Goal: Task Accomplishment & Management: Complete application form

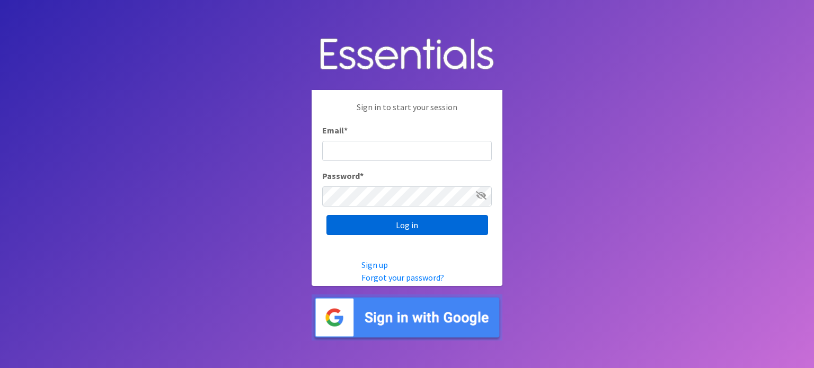
type input "[EMAIL_ADDRESS][DOMAIN_NAME]"
click at [382, 219] on input "Log in" at bounding box center [408, 225] width 162 height 20
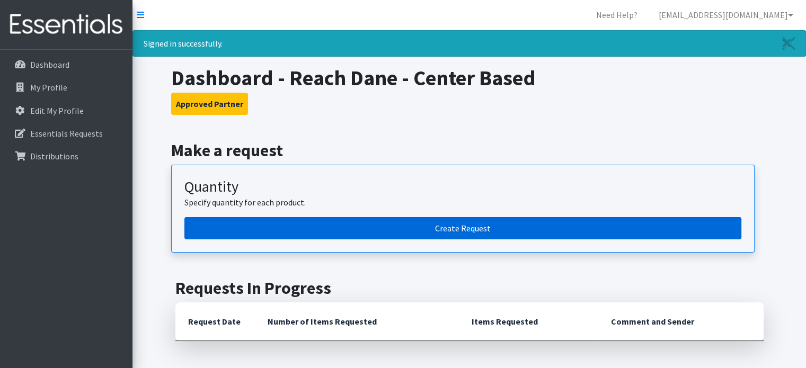
click at [382, 231] on link "Create Request" at bounding box center [462, 228] width 557 height 22
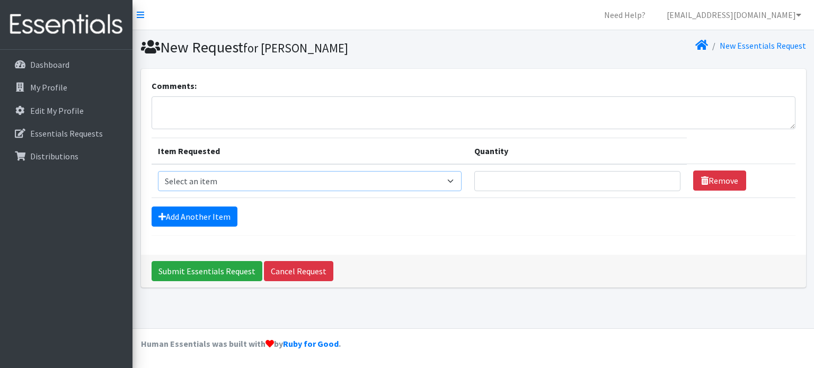
click at [406, 178] on select "Select an item Box - 2T-3T Pull-ups [200 Pull-ups/8 Packs] Box - 3T-4T Pull-ups…" at bounding box center [310, 181] width 304 height 20
